Goal: Navigation & Orientation: Find specific page/section

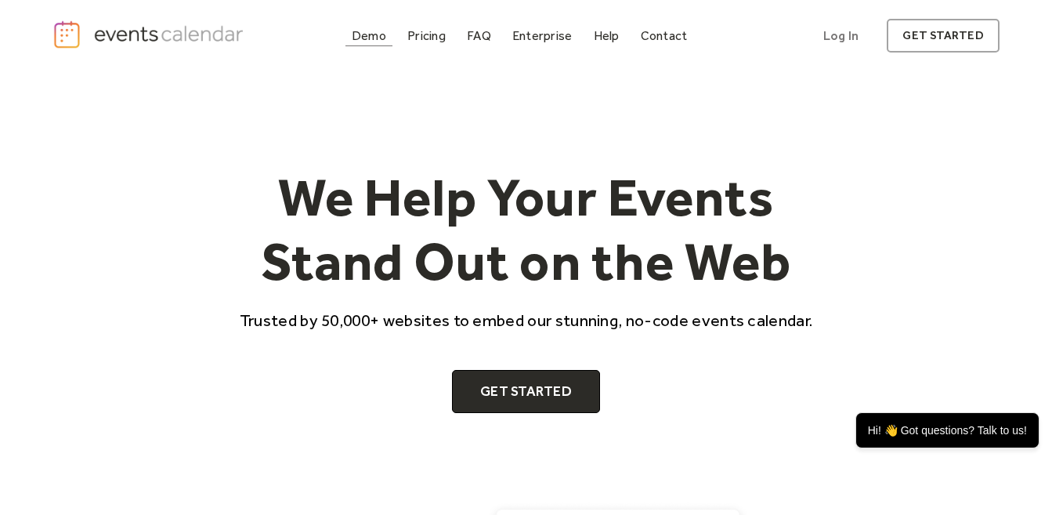
click at [373, 38] on div "Demo" at bounding box center [369, 35] width 34 height 9
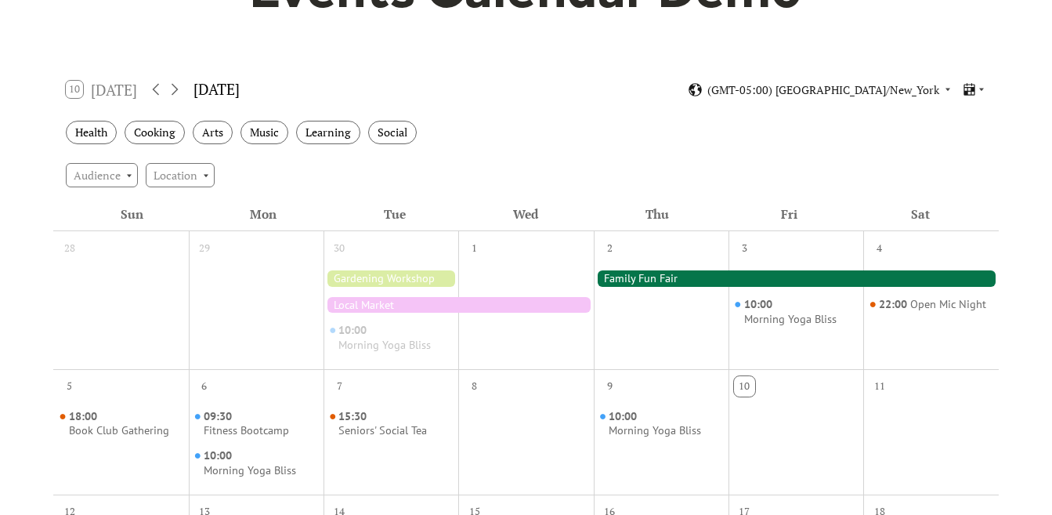
scroll to position [208, 0]
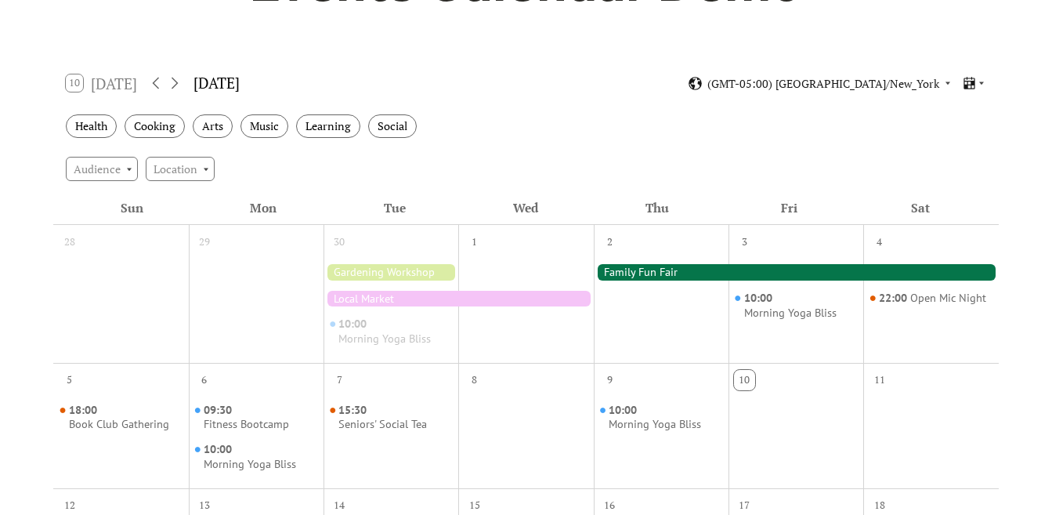
click at [976, 138] on div "Health Cooking Arts Music Learning Social" at bounding box center [526, 126] width 946 height 43
click at [979, 86] on icon at bounding box center [981, 82] width 9 height 9
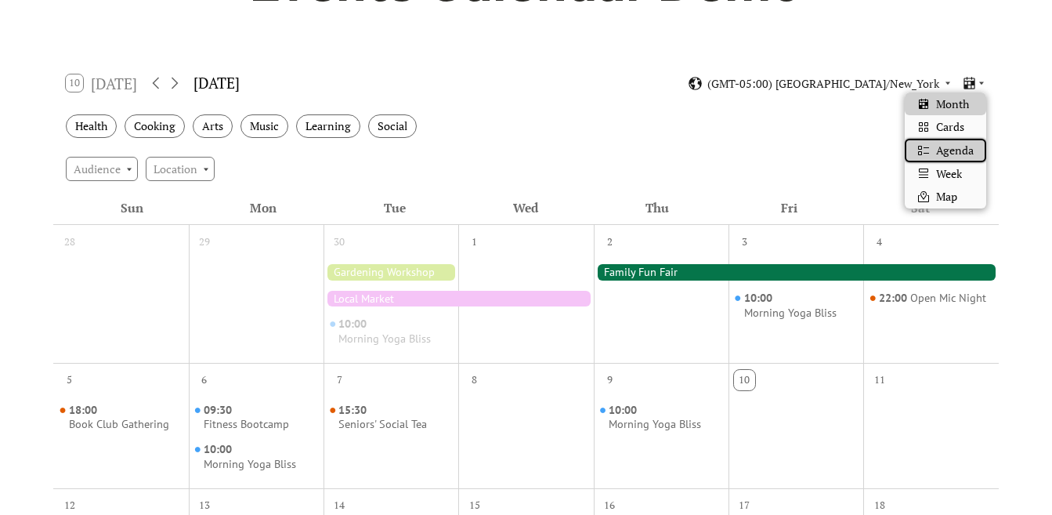
click at [965, 154] on span "Agenda" at bounding box center [955, 150] width 38 height 17
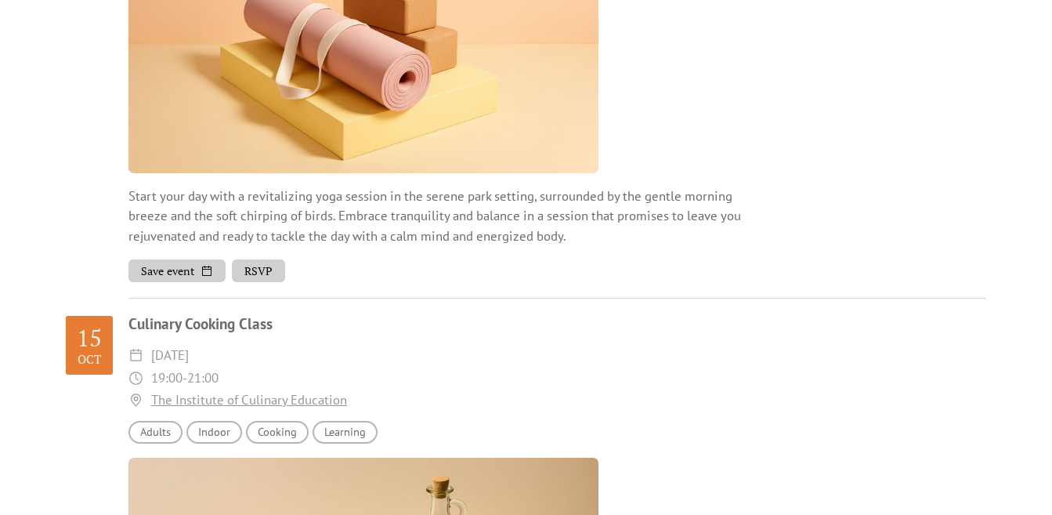
scroll to position [2628, 0]
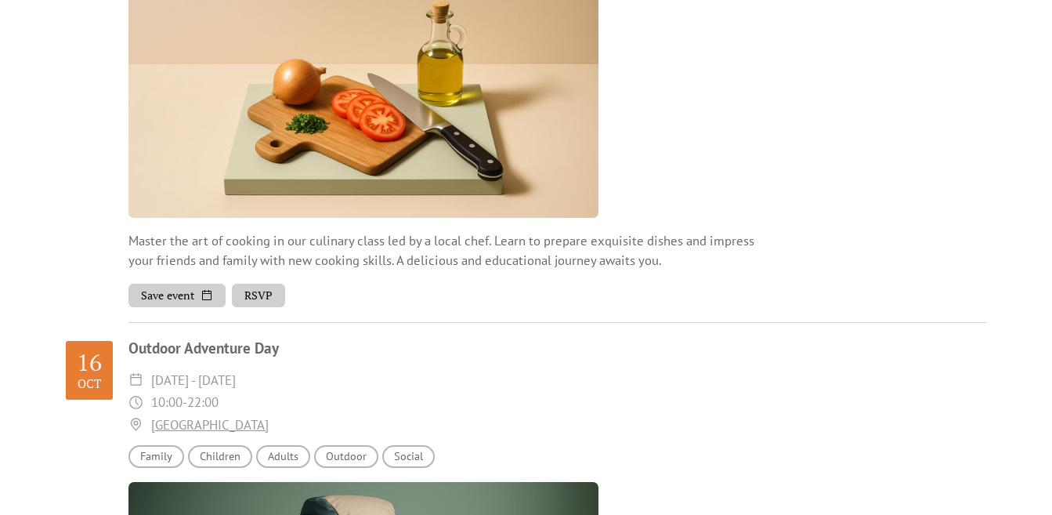
click at [575, 125] on div at bounding box center [364, 100] width 470 height 235
click at [607, 155] on div "Culinary Cooking Class ​ [DATE] ​ 19:00 - 21:00 ​ The Institute of Culinary Edu…" at bounding box center [558, 80] width 858 height 485
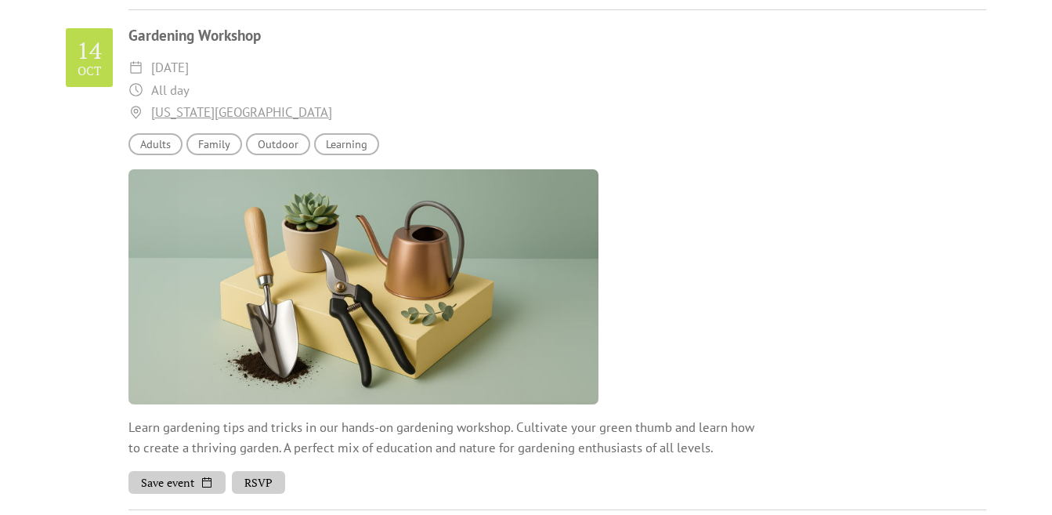
scroll to position [910, 0]
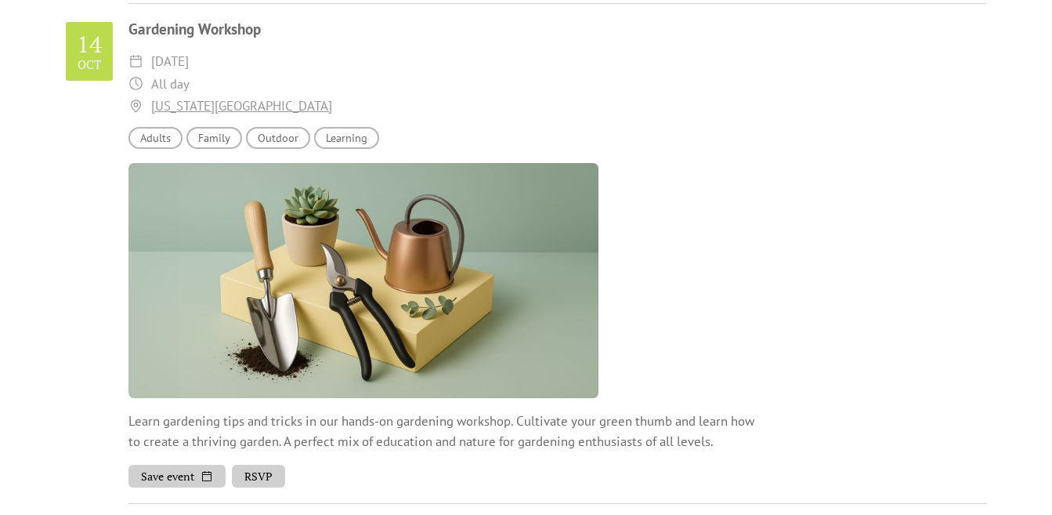
click at [292, 183] on div at bounding box center [364, 280] width 470 height 235
click at [293, 183] on div at bounding box center [364, 280] width 470 height 235
click at [294, 182] on div at bounding box center [364, 280] width 470 height 235
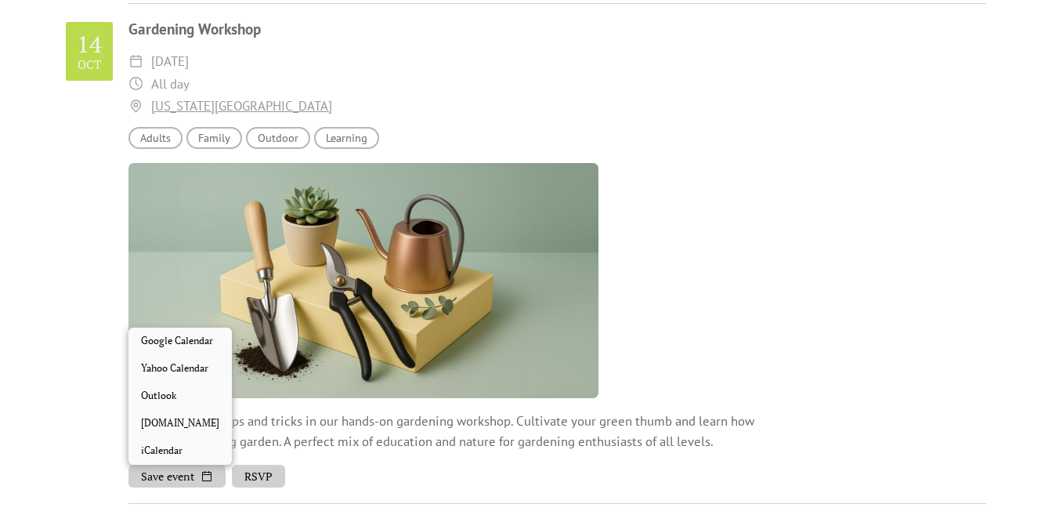
click at [190, 480] on button "Save event" at bounding box center [177, 477] width 97 height 24
click at [685, 333] on div "Gardening Workshop ​ [DATE] ​ All day ​ [US_STATE][GEOGRAPHIC_DATA] Audience Ad…" at bounding box center [558, 260] width 858 height 485
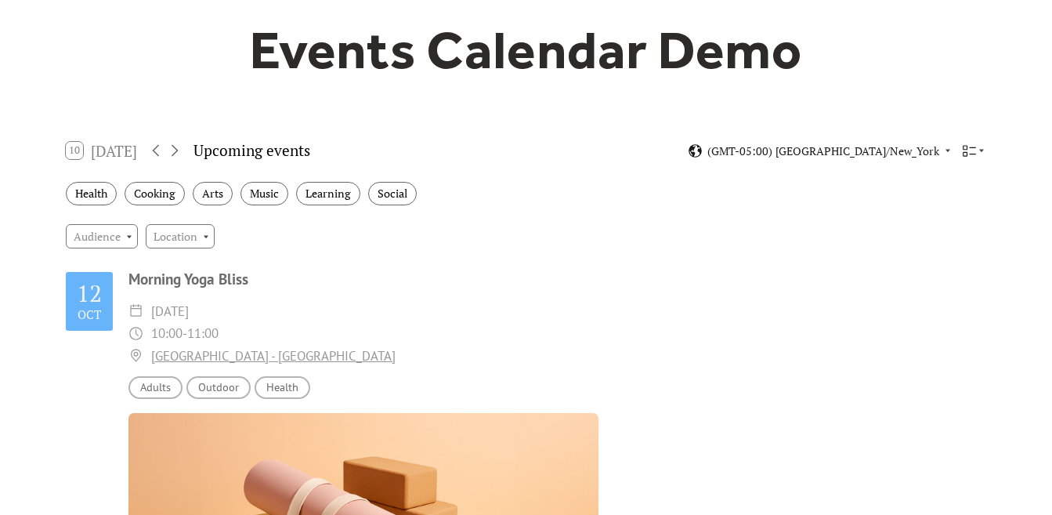
scroll to position [135, 0]
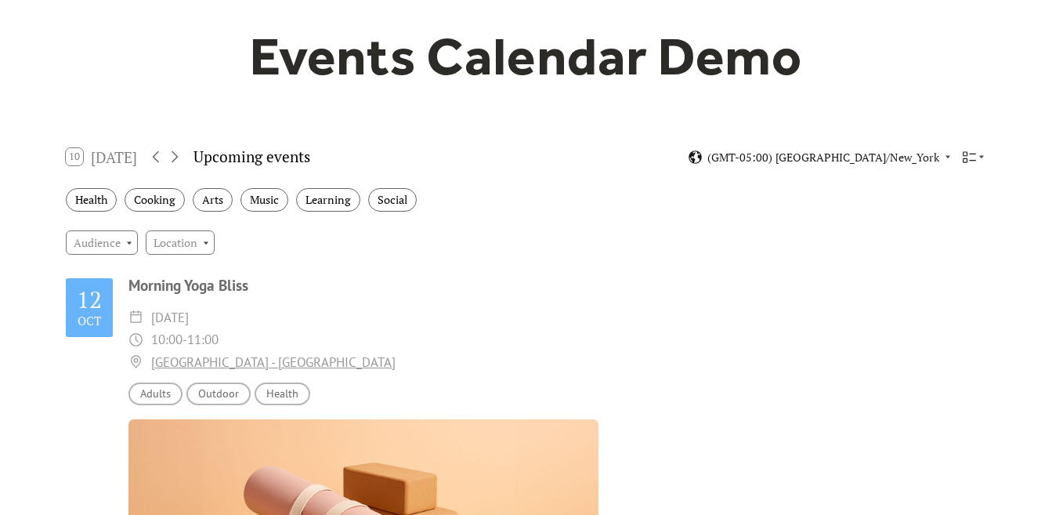
click at [410, 201] on div "Social" at bounding box center [392, 200] width 49 height 24
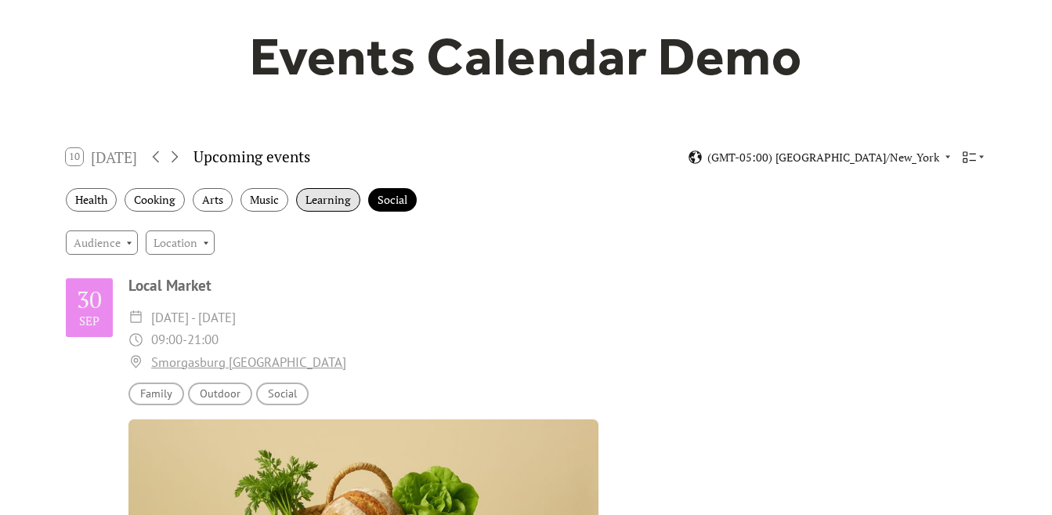
click at [324, 203] on div "Learning" at bounding box center [328, 200] width 64 height 24
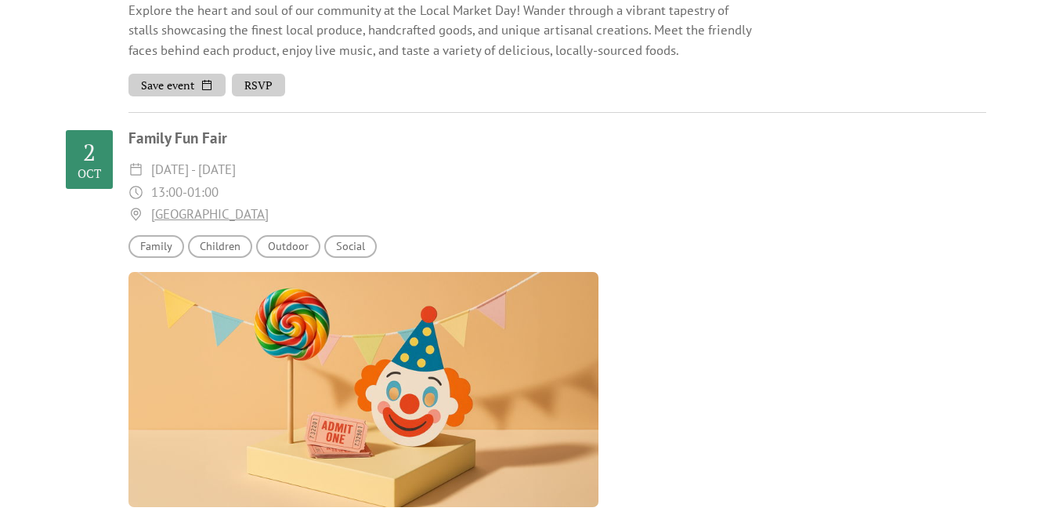
scroll to position [0, 0]
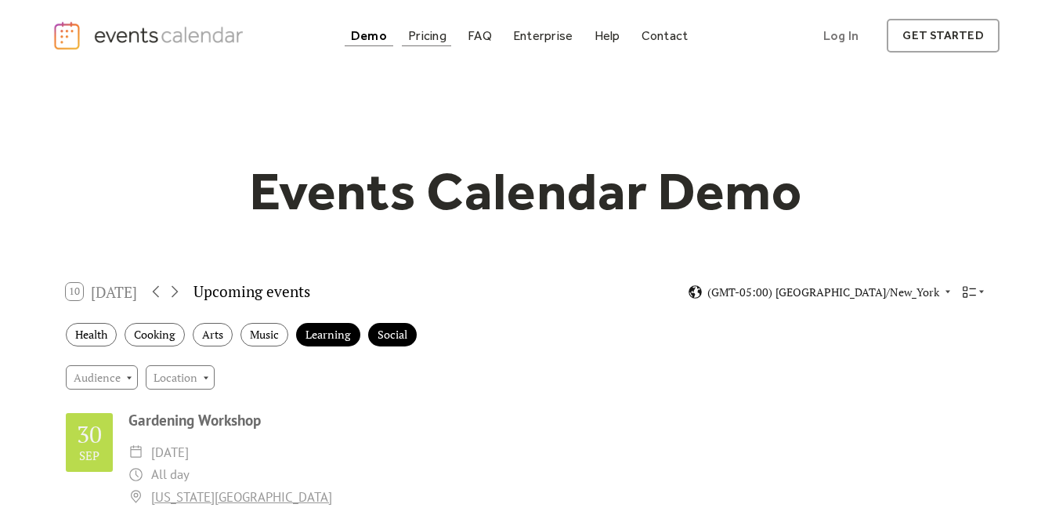
click at [426, 39] on div "Pricing" at bounding box center [427, 35] width 38 height 9
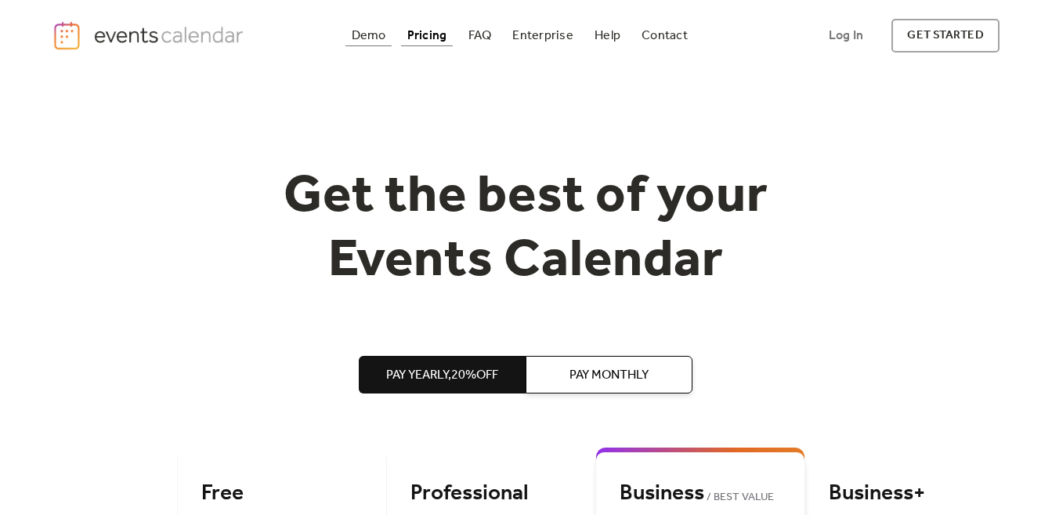
click at [375, 34] on div "Demo" at bounding box center [369, 35] width 34 height 9
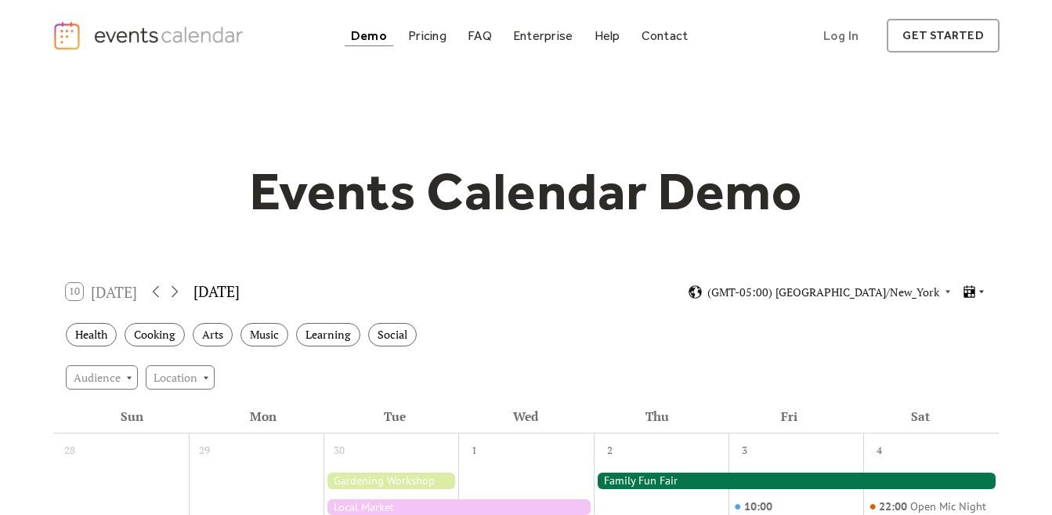
click at [976, 292] on div at bounding box center [974, 291] width 24 height 15
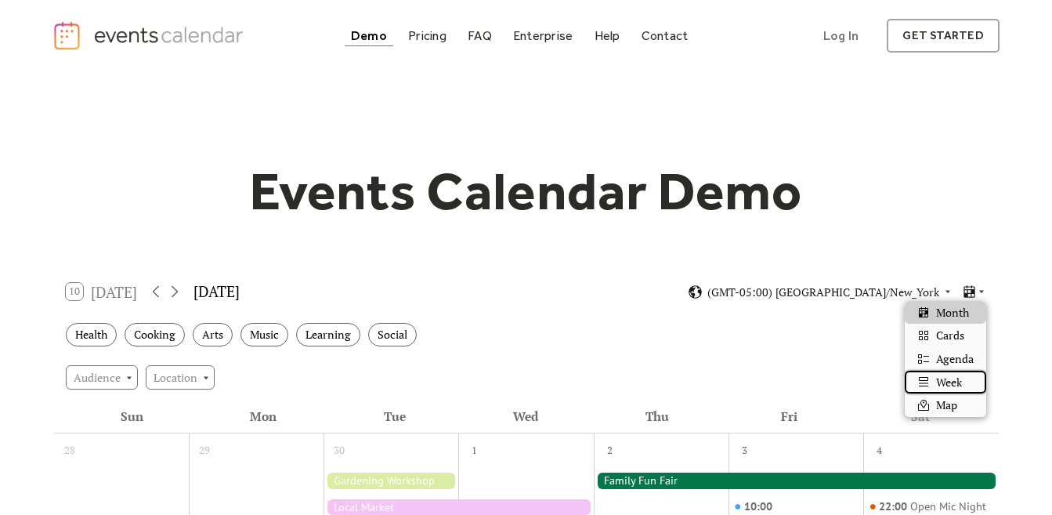
click at [965, 378] on div "Week" at bounding box center [945, 383] width 81 height 24
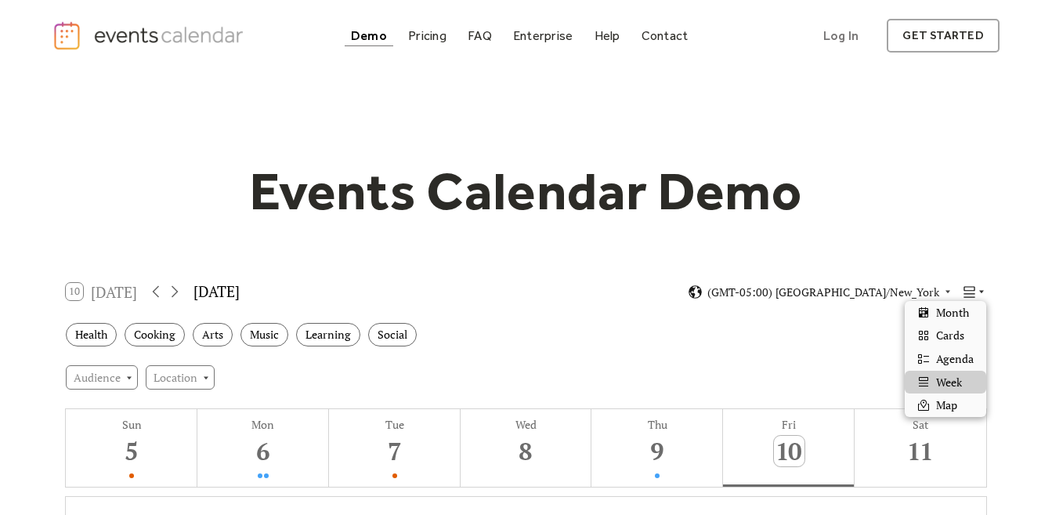
click at [982, 288] on icon at bounding box center [981, 291] width 9 height 9
click at [967, 400] on div "Map" at bounding box center [945, 405] width 81 height 24
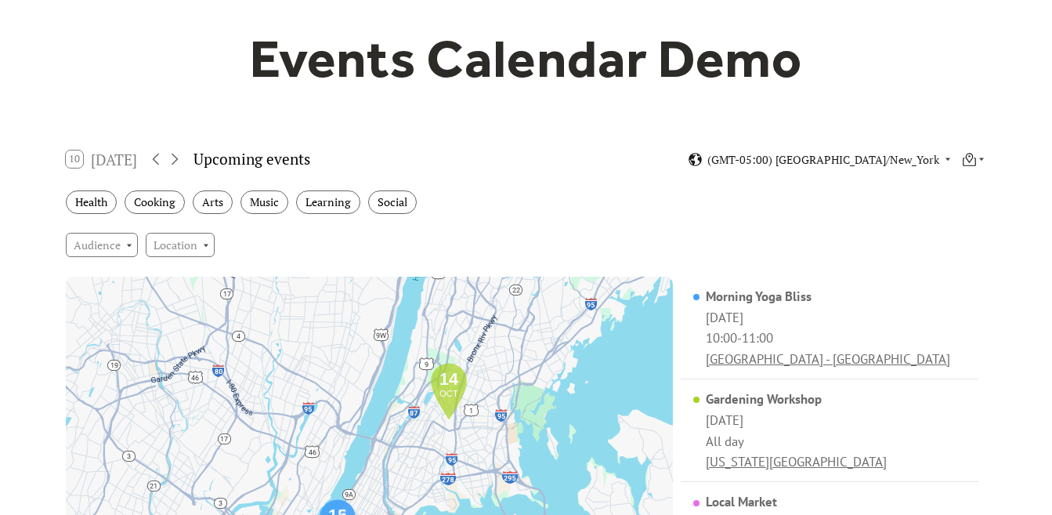
scroll to position [132, 0]
click at [972, 157] on icon at bounding box center [969, 158] width 8 height 10
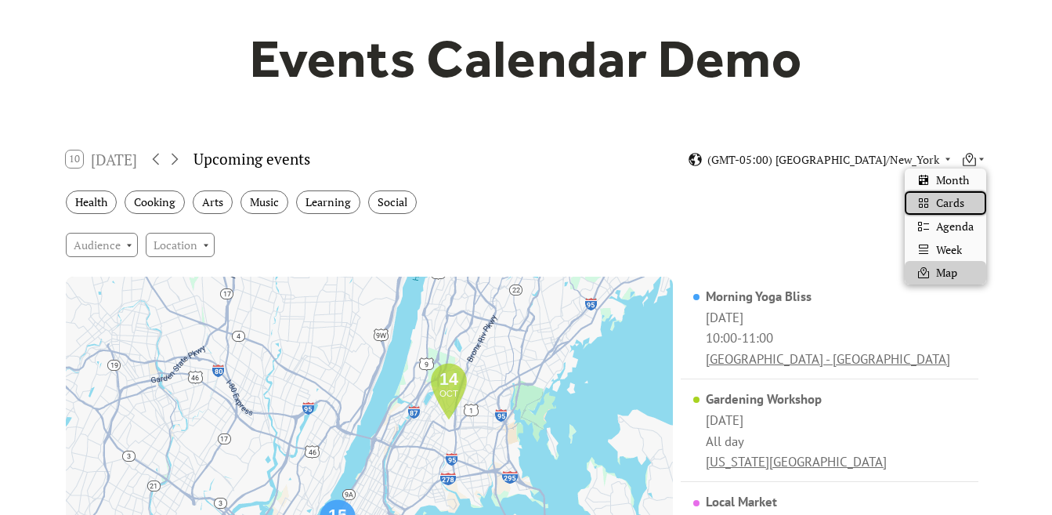
click at [951, 197] on span "Cards" at bounding box center [950, 202] width 28 height 17
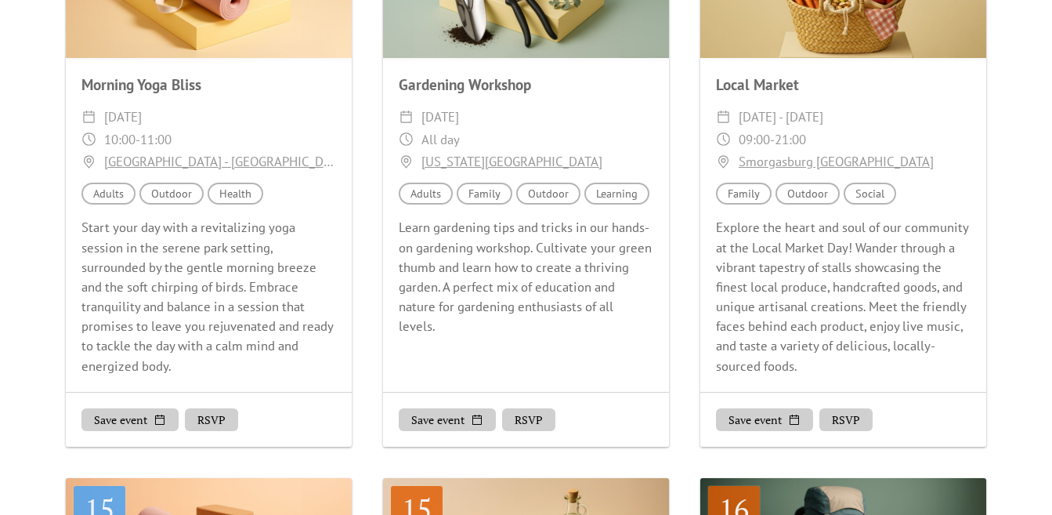
scroll to position [491, 0]
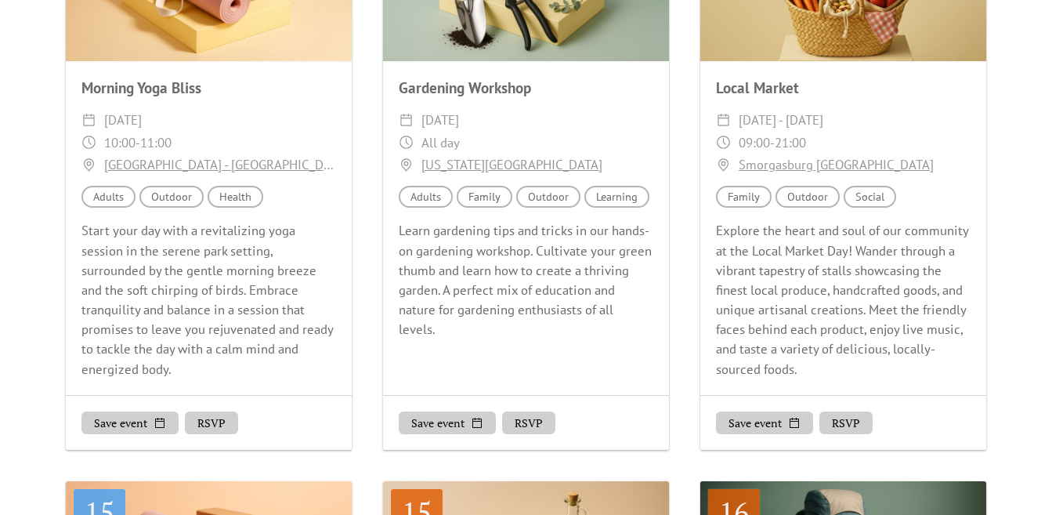
click at [875, 165] on link "Smorgasburg [GEOGRAPHIC_DATA]" at bounding box center [836, 165] width 195 height 23
click at [147, 82] on div "Morning Yoga Bliss" at bounding box center [209, 88] width 286 height 23
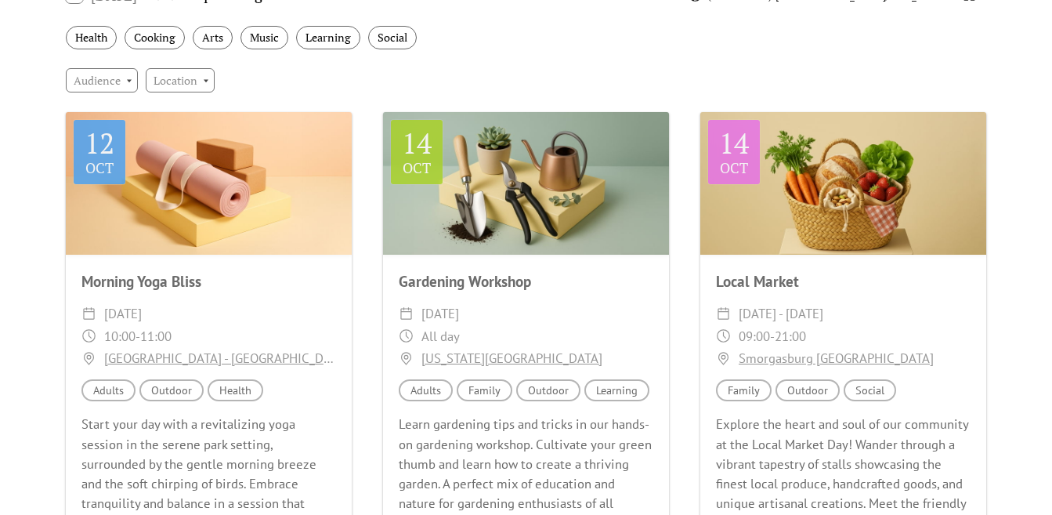
scroll to position [319, 0]
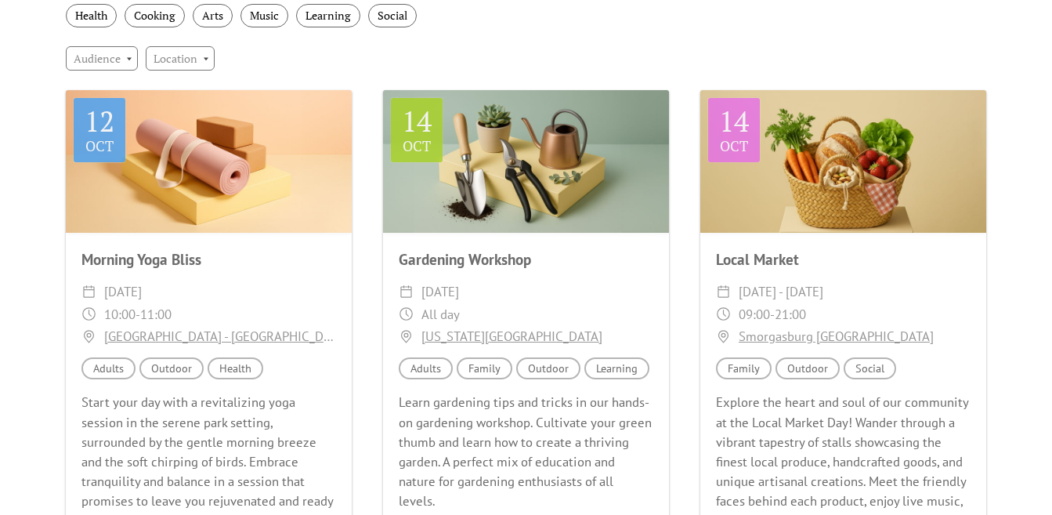
click at [927, 160] on div at bounding box center [844, 161] width 286 height 143
